Goal: Task Accomplishment & Management: Complete application form

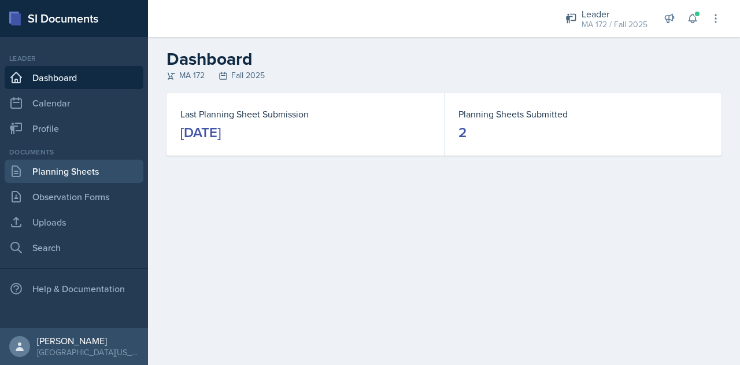
click at [77, 174] on link "Planning Sheets" at bounding box center [74, 170] width 139 height 23
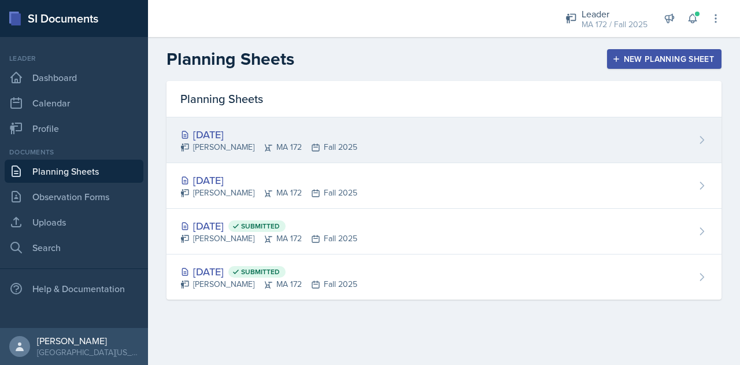
click at [321, 145] on div "[PERSON_NAME] MA 172 Fall 2025" at bounding box center [268, 147] width 177 height 12
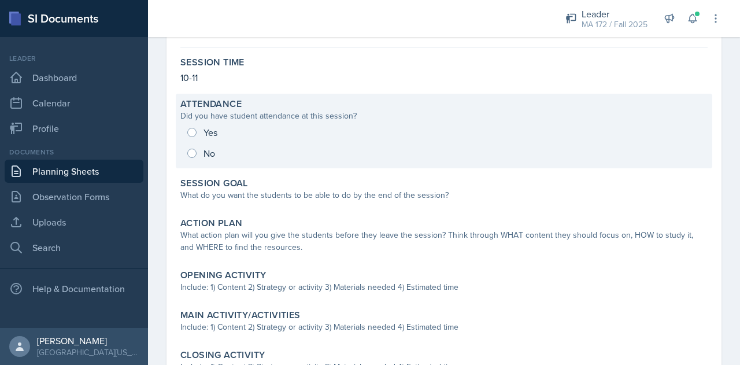
scroll to position [95, 0]
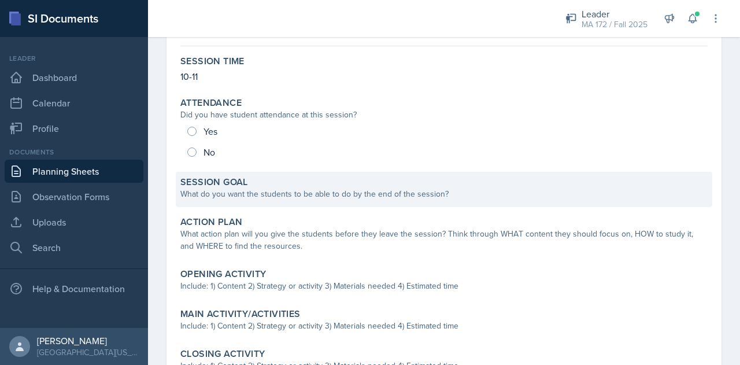
click at [250, 199] on div "What do you want the students to be able to do by the end of the session?" at bounding box center [443, 194] width 527 height 12
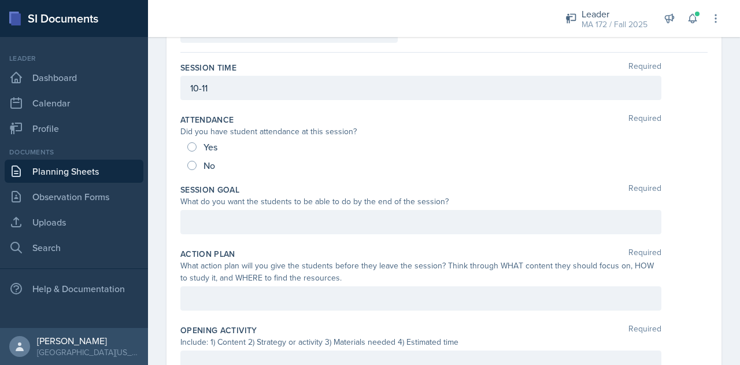
click at [255, 214] on div at bounding box center [420, 222] width 481 height 24
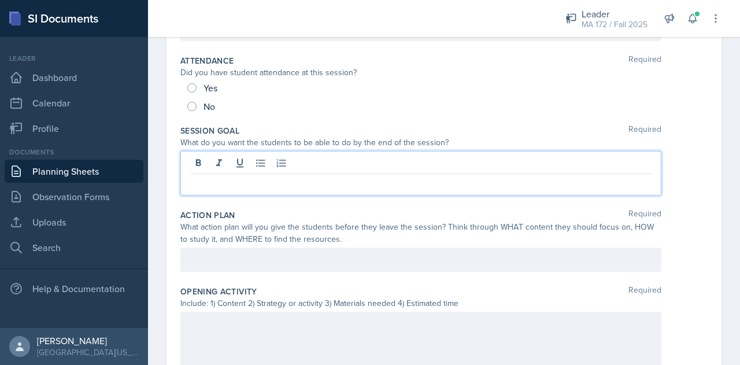
scroll to position [158, 0]
